Goal: Navigation & Orientation: Find specific page/section

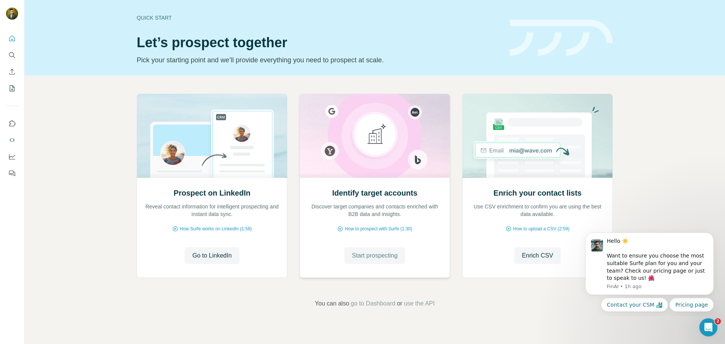
click at [391, 258] on span "Start prospecting" at bounding box center [375, 255] width 46 height 9
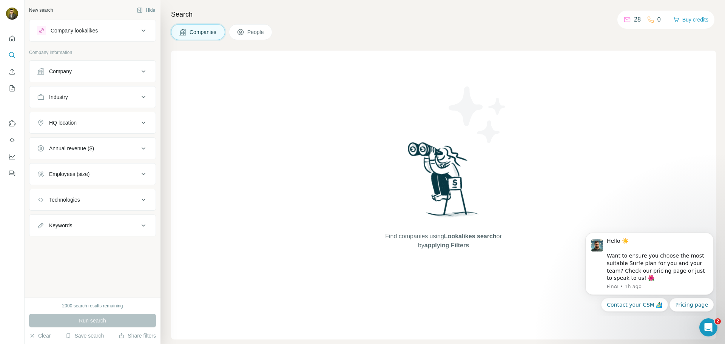
click at [627, 20] on icon at bounding box center [628, 19] width 6 height 5
click at [9, 37] on icon "Quick start" at bounding box center [12, 39] width 8 height 8
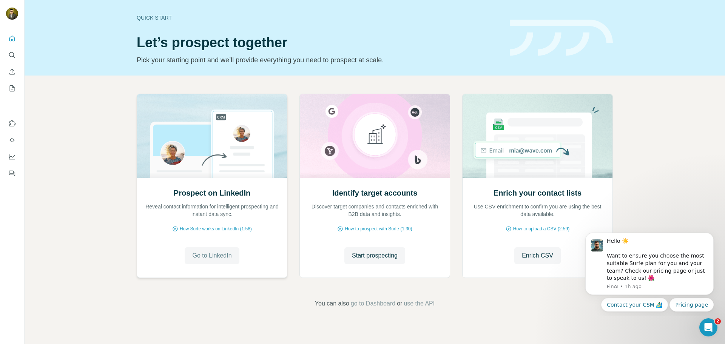
click at [221, 254] on span "Go to LinkedIn" at bounding box center [211, 255] width 39 height 9
